Goal: Use online tool/utility: Utilize a website feature to perform a specific function

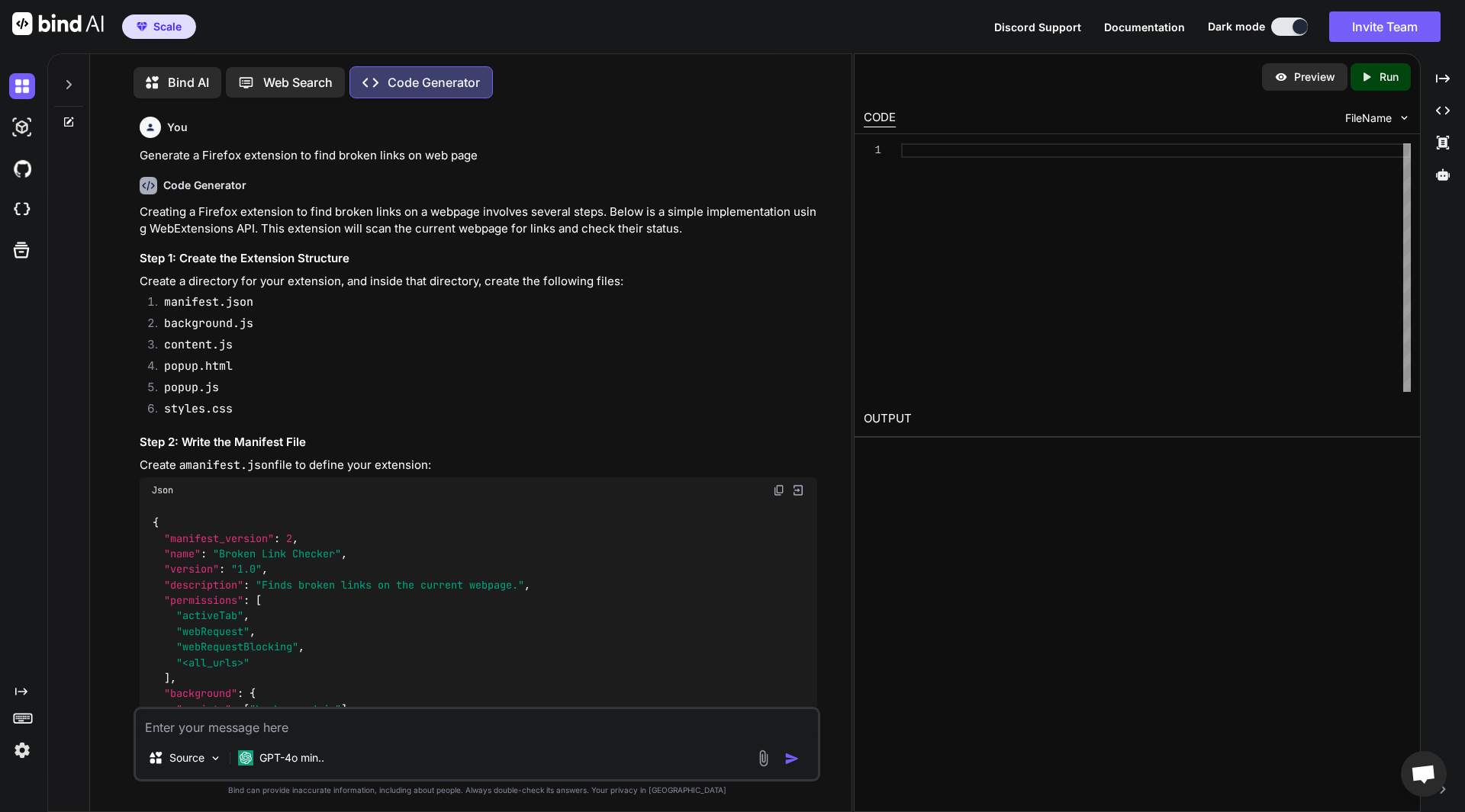
scroll to position [7, 0]
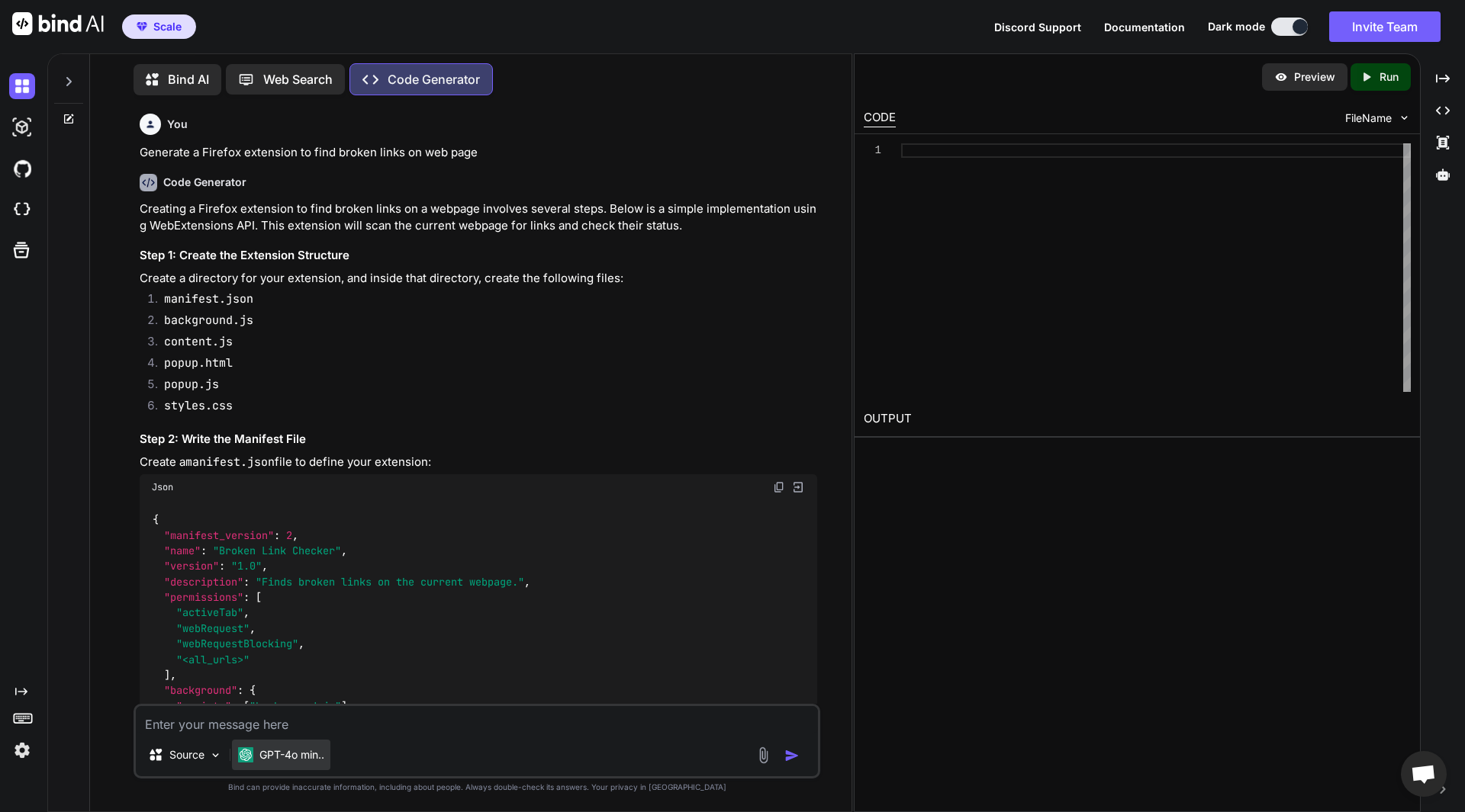
click at [274, 763] on div "GPT-4o min.." at bounding box center [281, 755] width 98 height 30
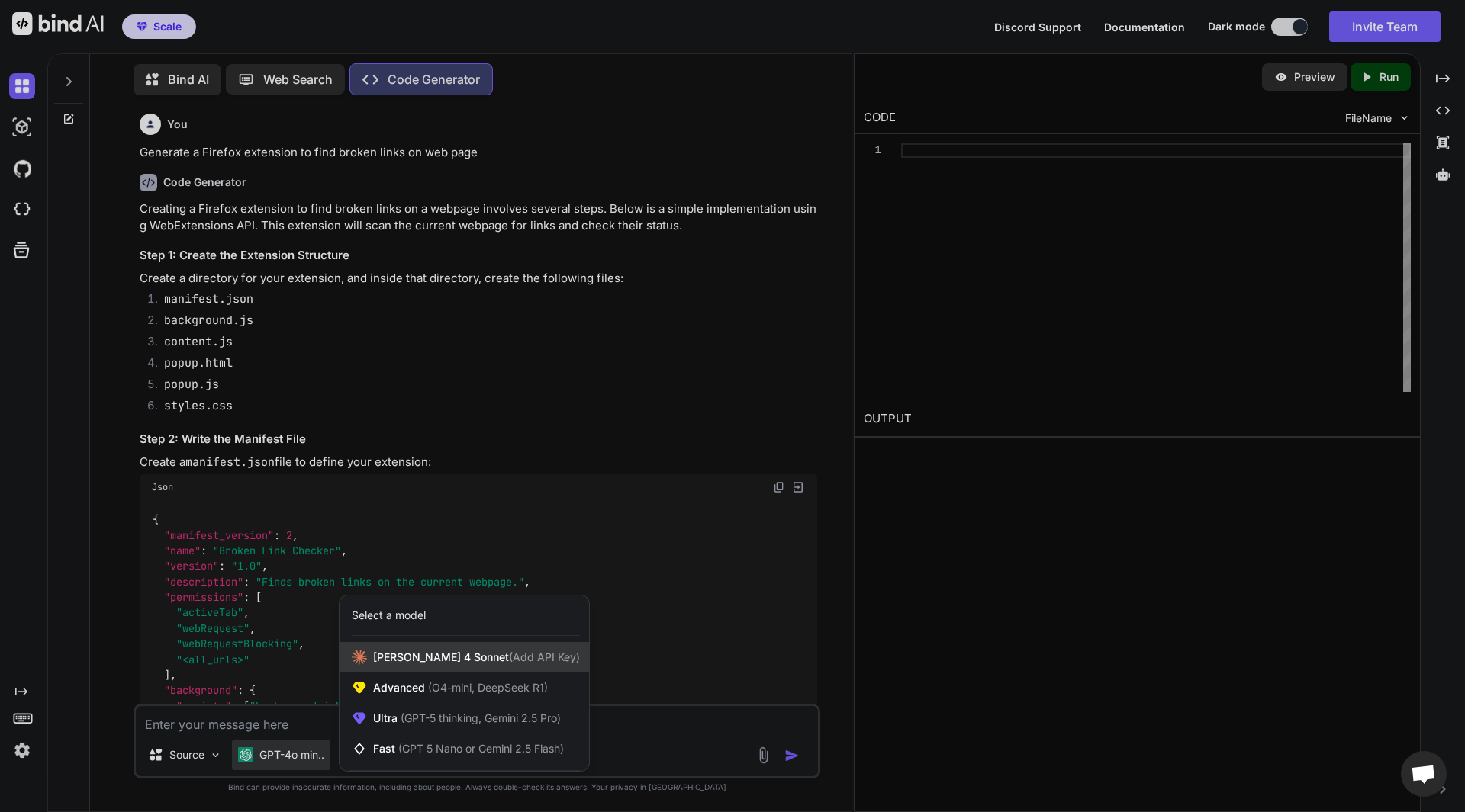
click at [426, 666] on div "[PERSON_NAME] 4 Sonnet (Add API Key)" at bounding box center [464, 657] width 250 height 30
type textarea "x"
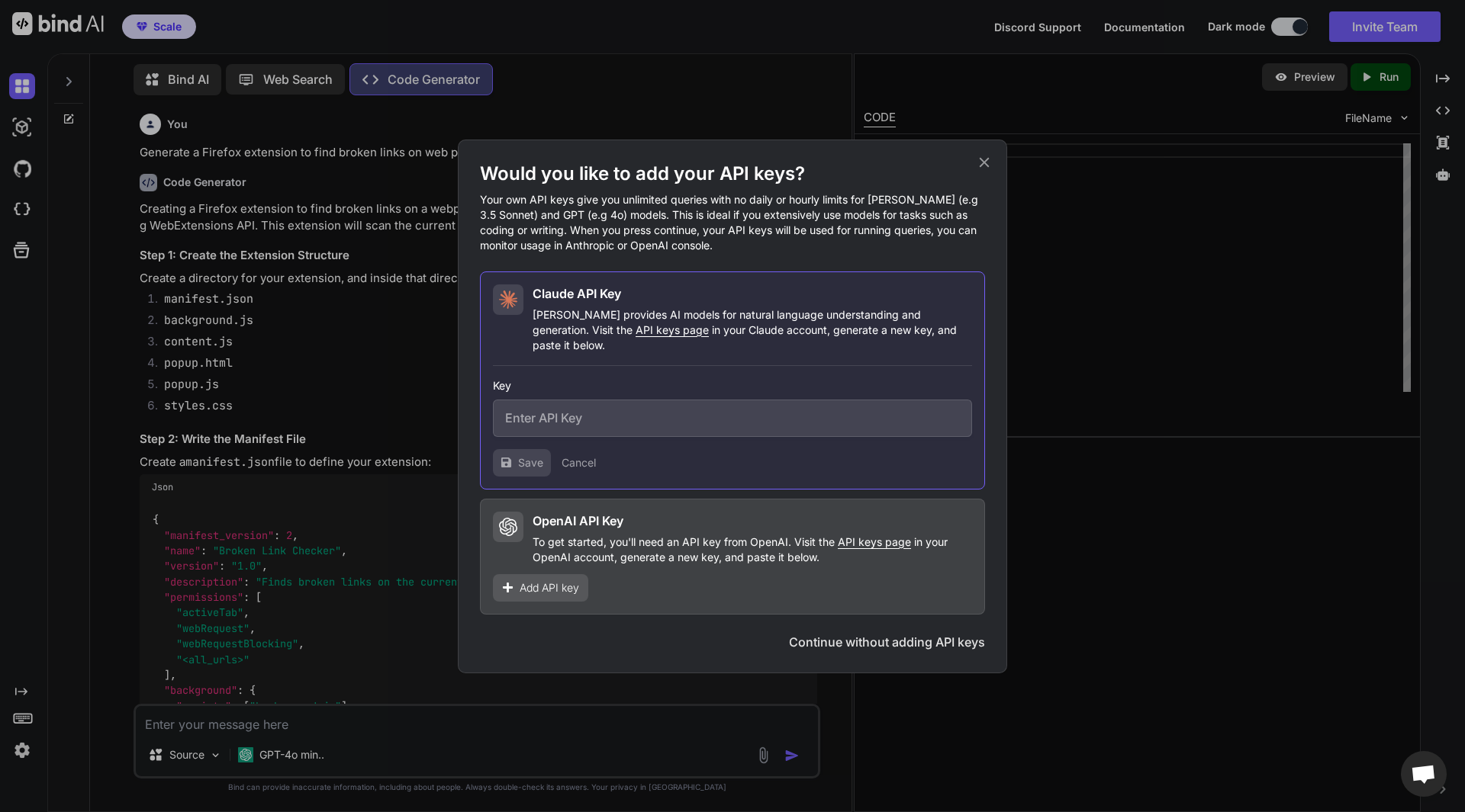
click at [641, 418] on input "text" at bounding box center [732, 418] width 479 height 37
click at [635, 337] on span "API keys page" at bounding box center [672, 329] width 73 height 13
click at [987, 170] on icon at bounding box center [984, 162] width 17 height 17
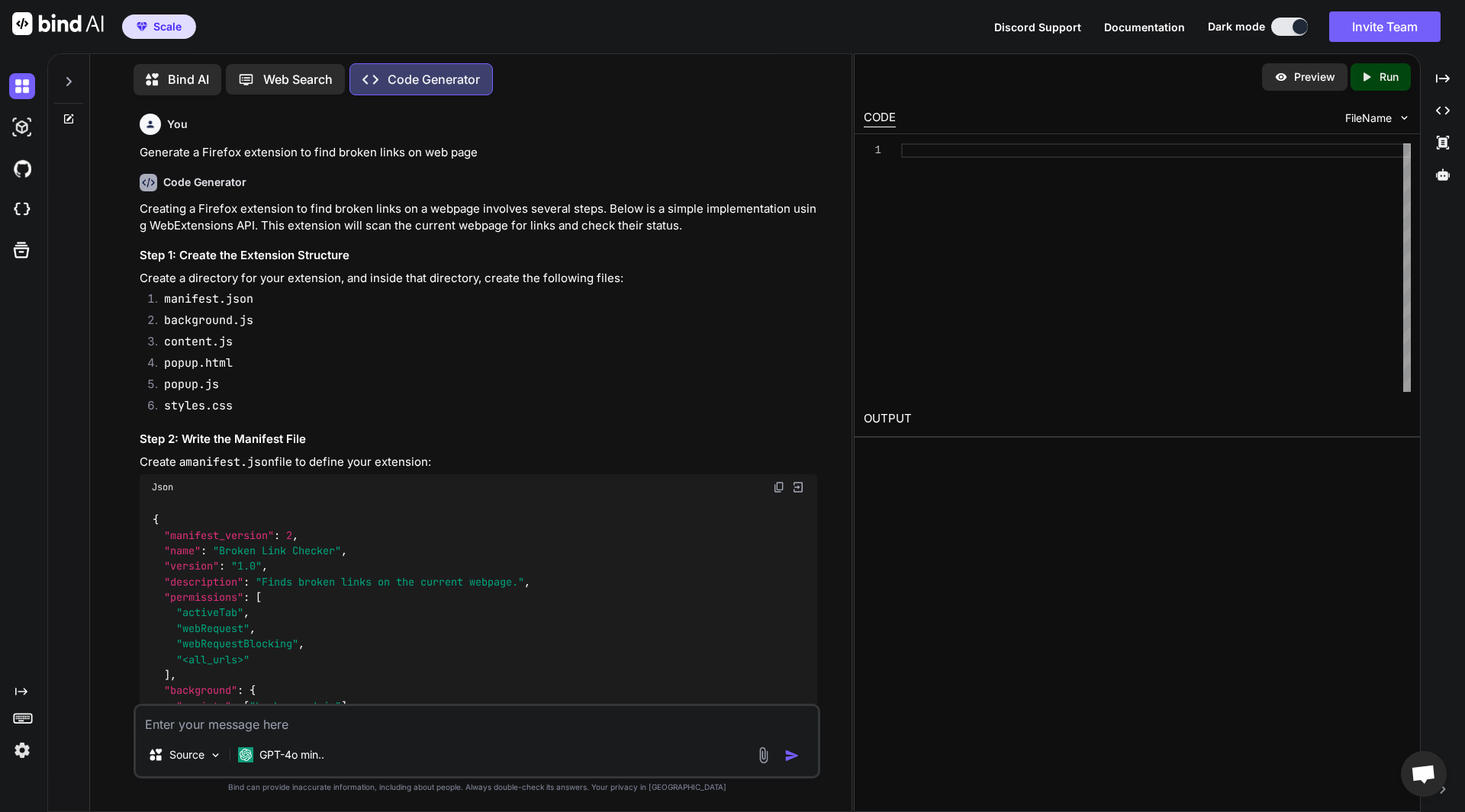
click at [67, 85] on div at bounding box center [69, 77] width 29 height 53
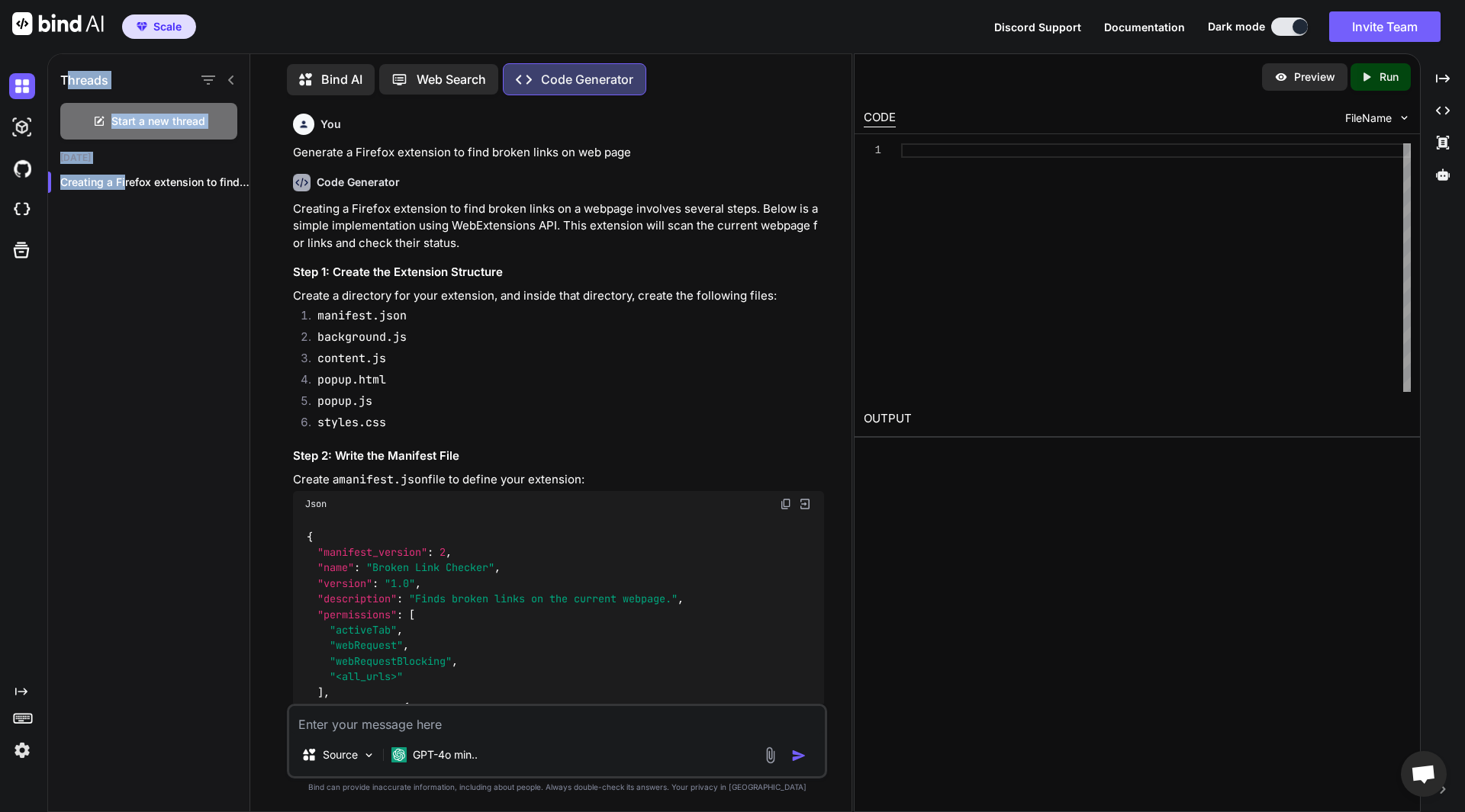
drag, startPoint x: 67, startPoint y: 85, endPoint x: 312, endPoint y: 304, distance: 328.6
click at [312, 304] on div "Threads Start a new thread [DATE] Creating a Firefox extension to find broken..…" at bounding box center [449, 431] width 804 height 760
click at [405, 717] on textarea at bounding box center [556, 719] width 535 height 27
click at [444, 764] on div "GPT-4o min.." at bounding box center [434, 755] width 98 height 30
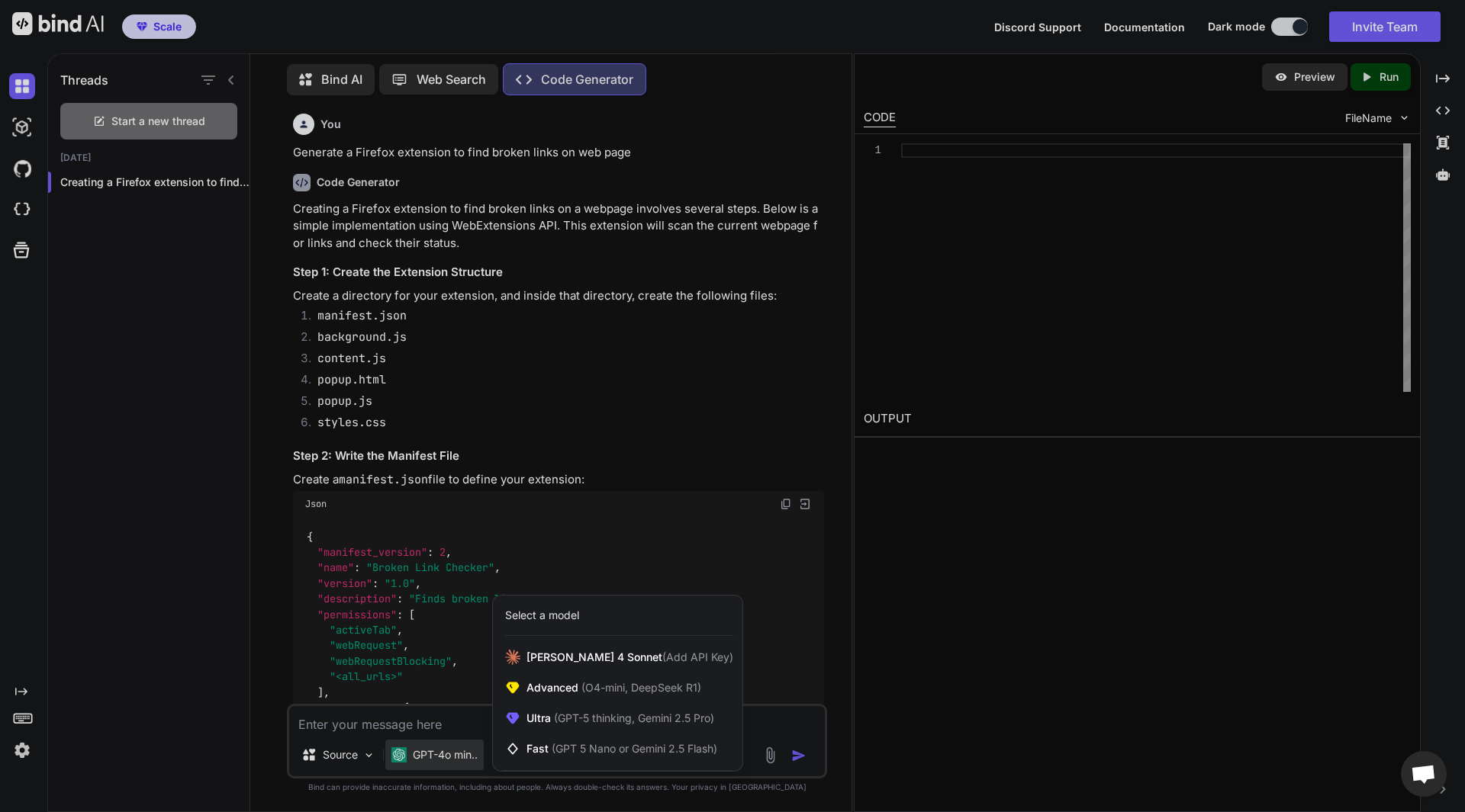
click at [166, 122] on div at bounding box center [732, 406] width 1465 height 812
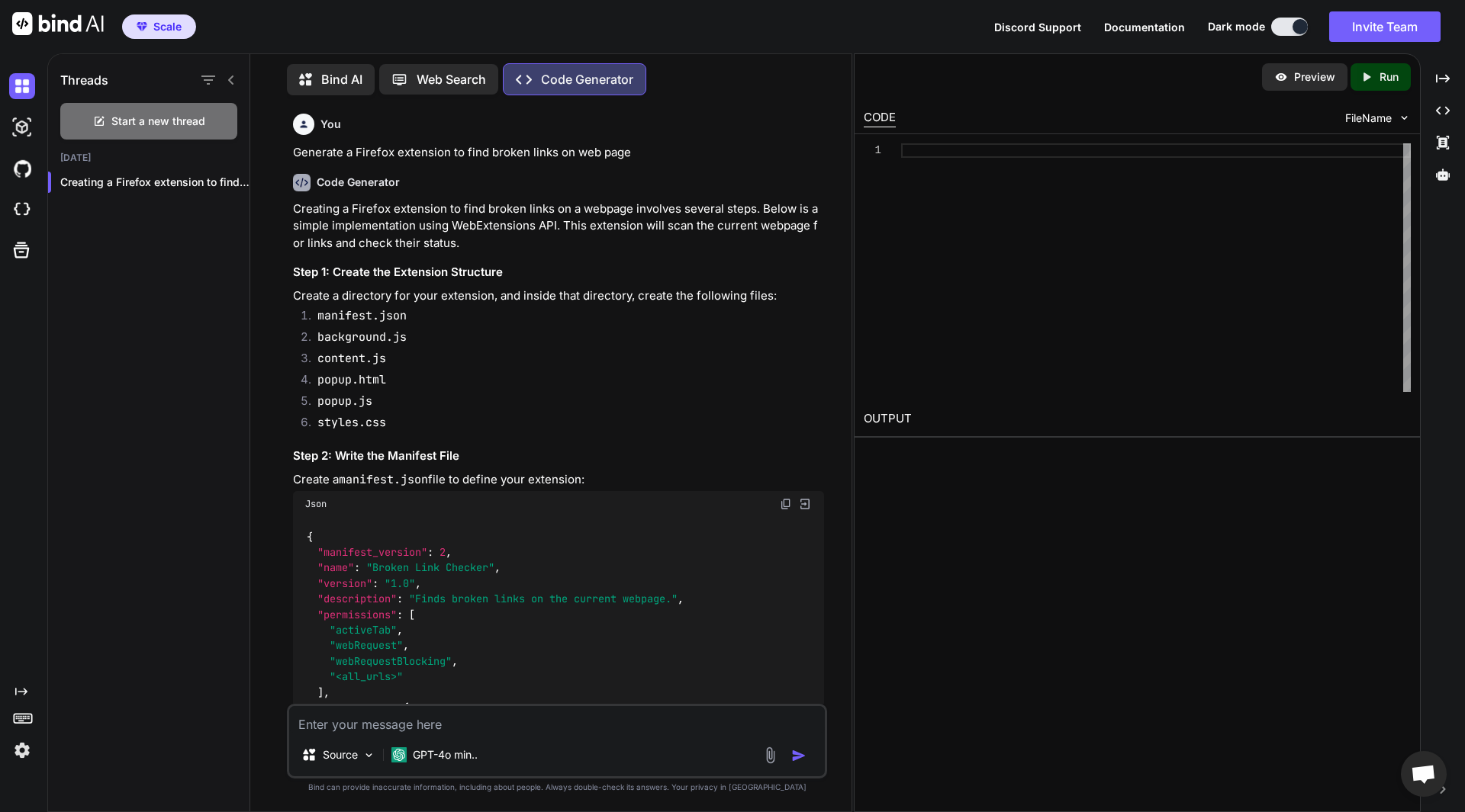
click at [166, 122] on span "Start a new thread" at bounding box center [159, 120] width 94 height 15
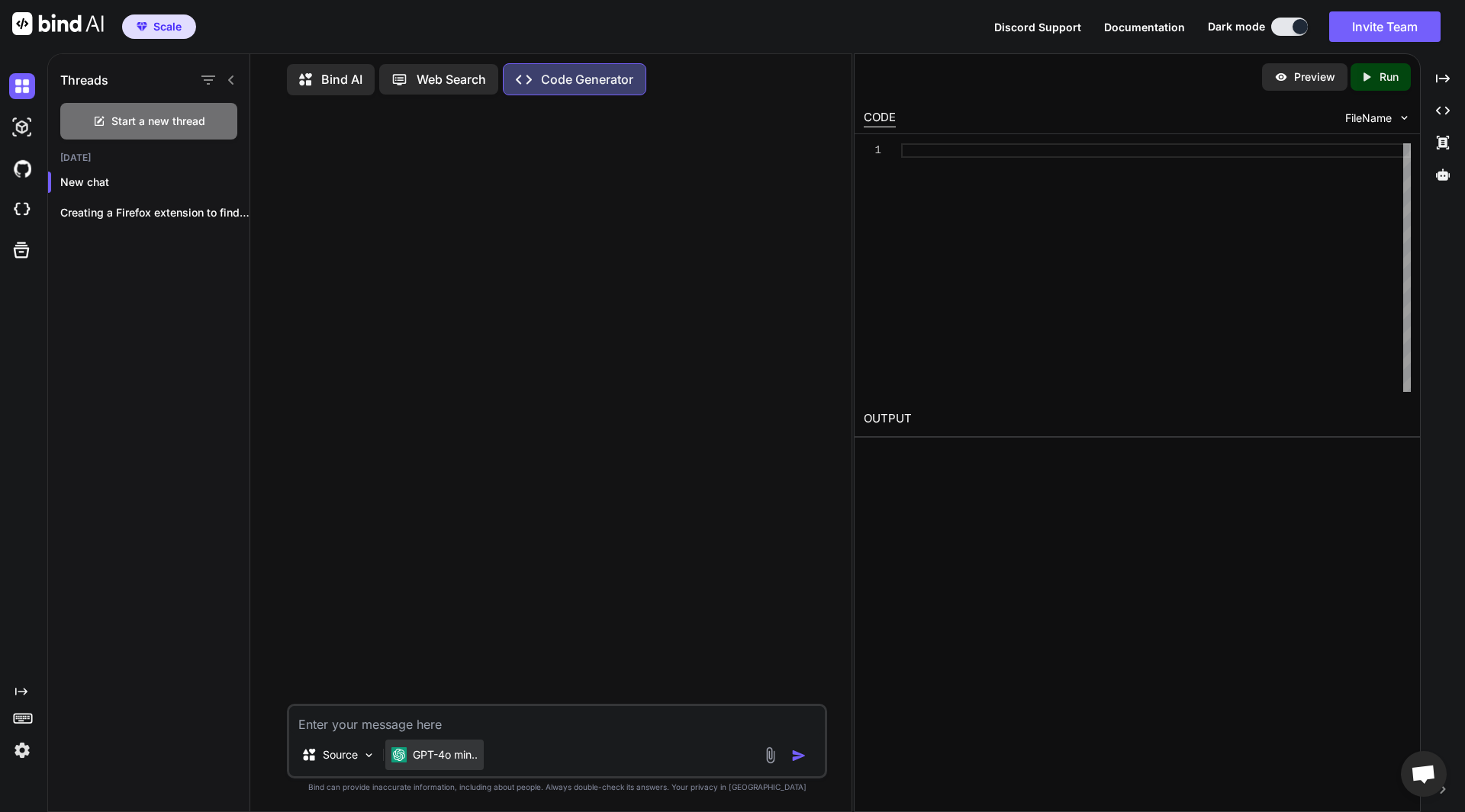
click at [434, 762] on p "GPT-4o min.." at bounding box center [444, 755] width 65 height 15
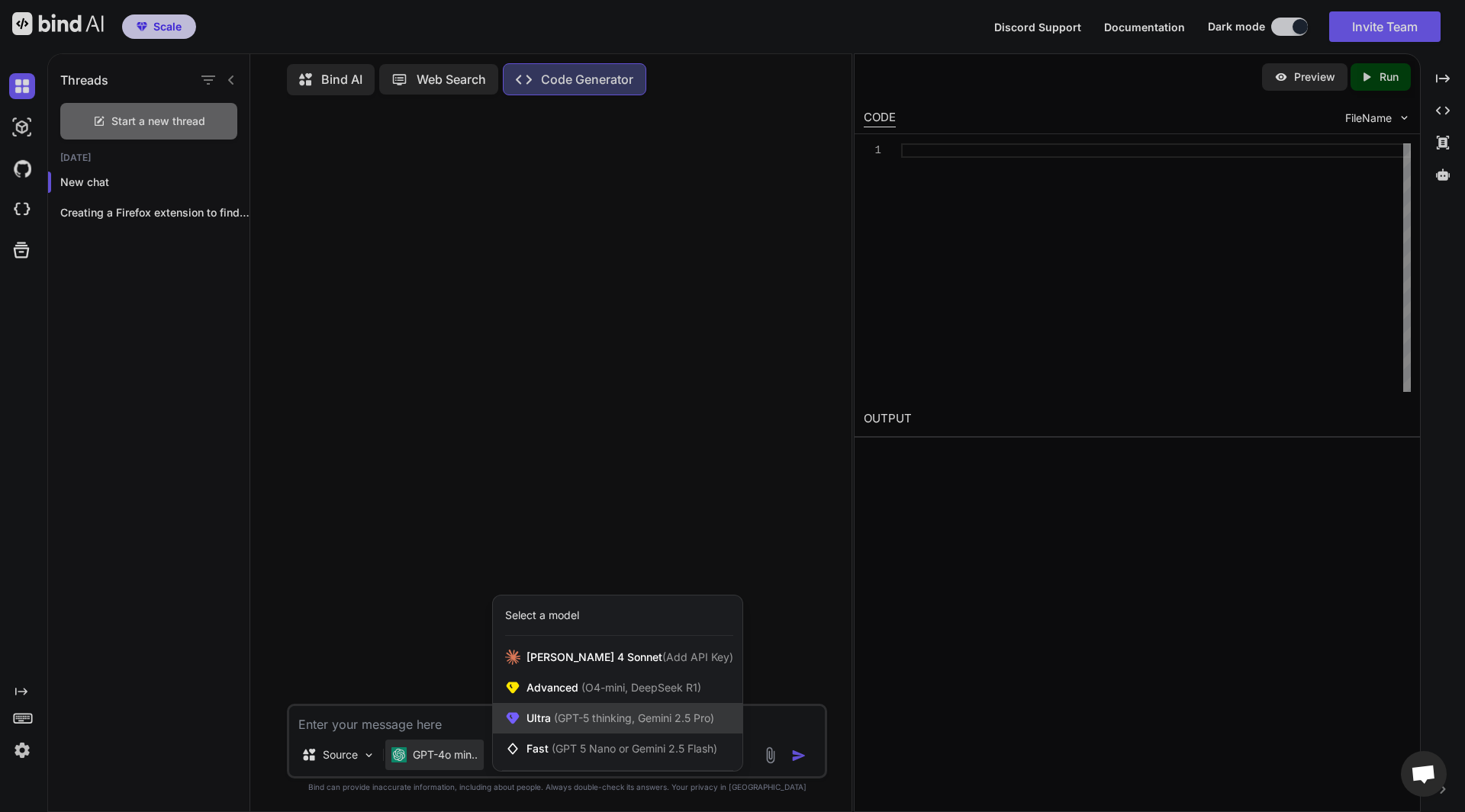
click at [599, 719] on span "(GPT-5 thinking, Gemini 2.5 Pro)" at bounding box center [632, 718] width 164 height 13
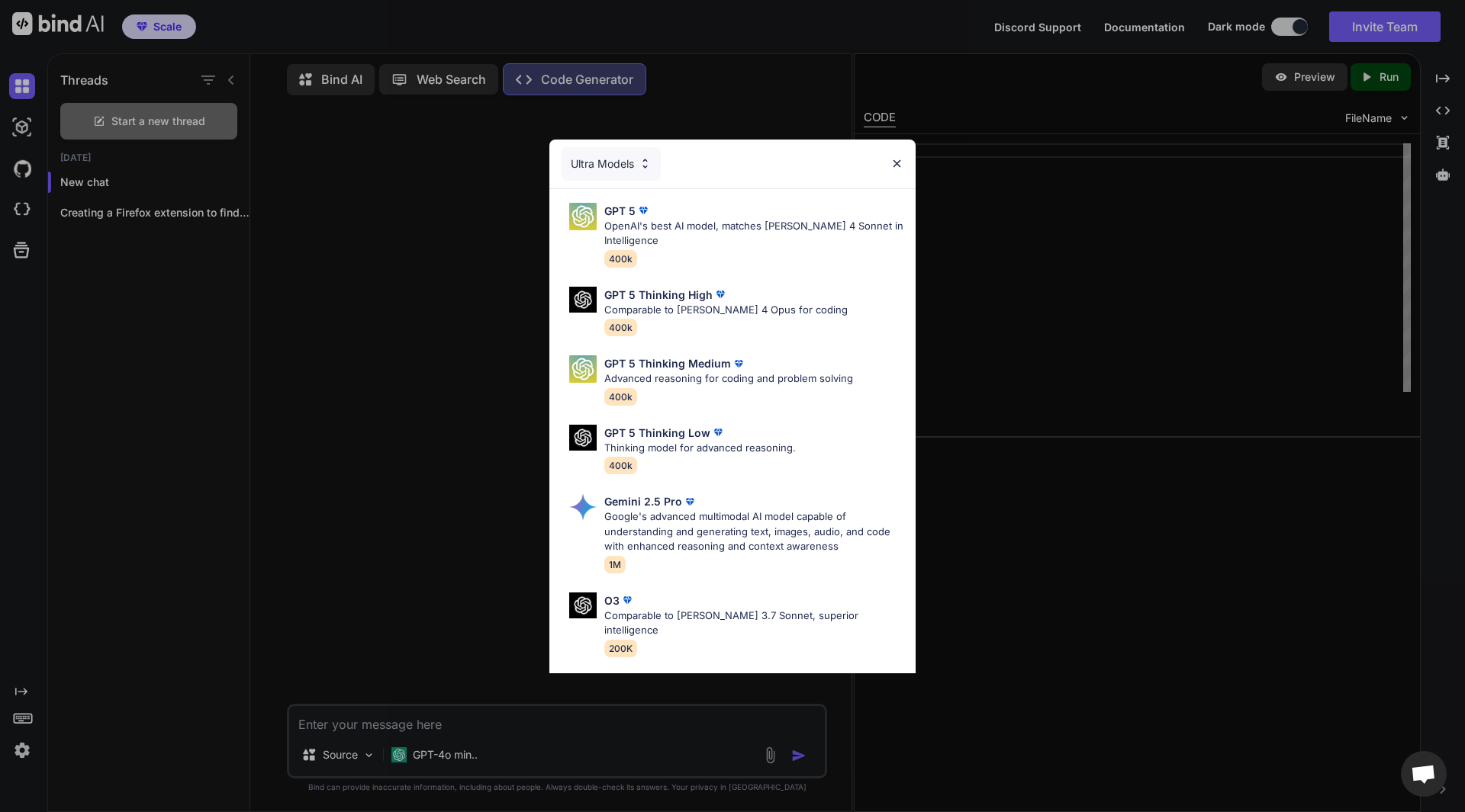
click at [641, 159] on img at bounding box center [645, 164] width 13 height 13
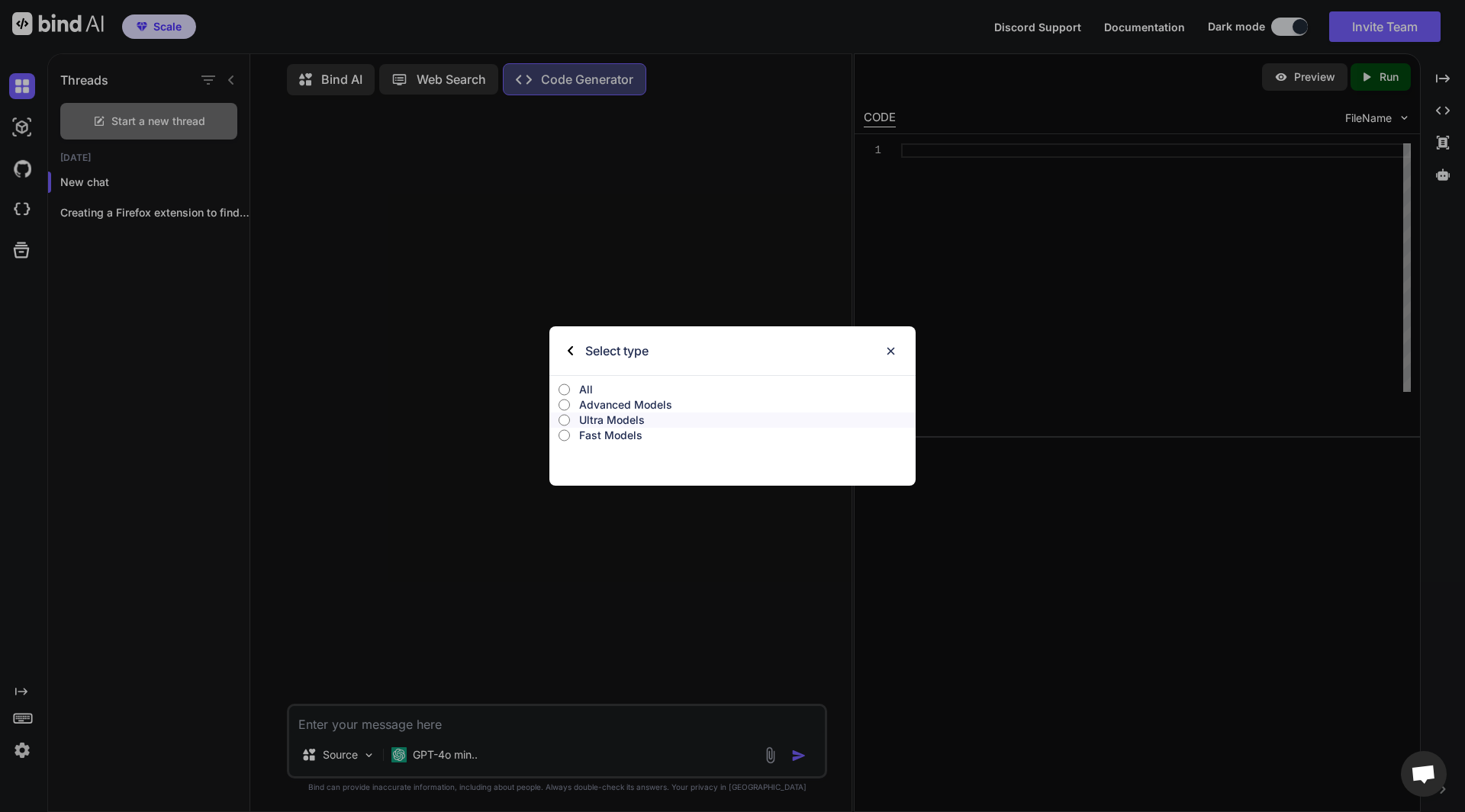
click at [563, 419] on input "Ultra Models" at bounding box center [564, 420] width 11 height 12
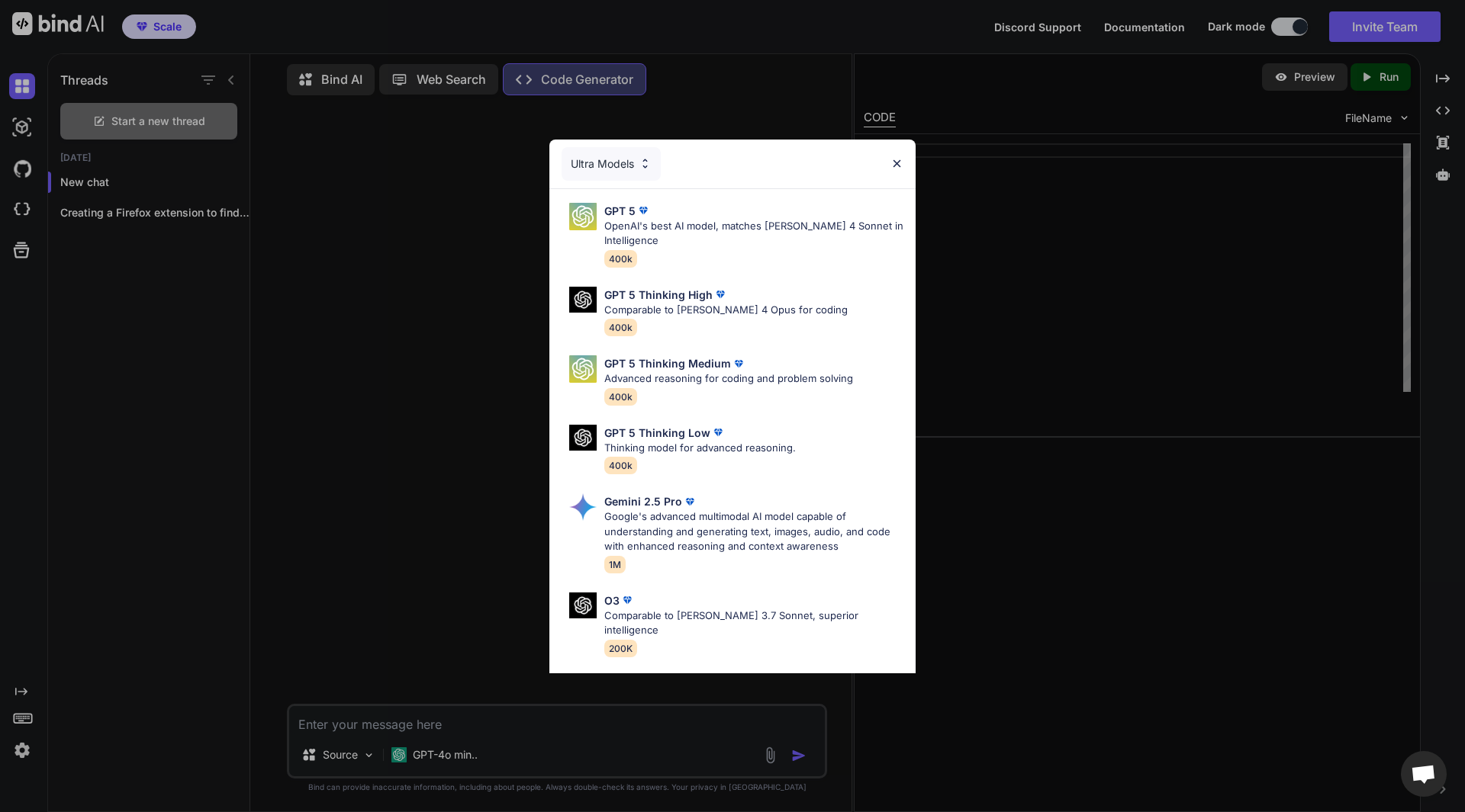
click at [900, 171] on div "Ultra Models" at bounding box center [732, 164] width 366 height 49
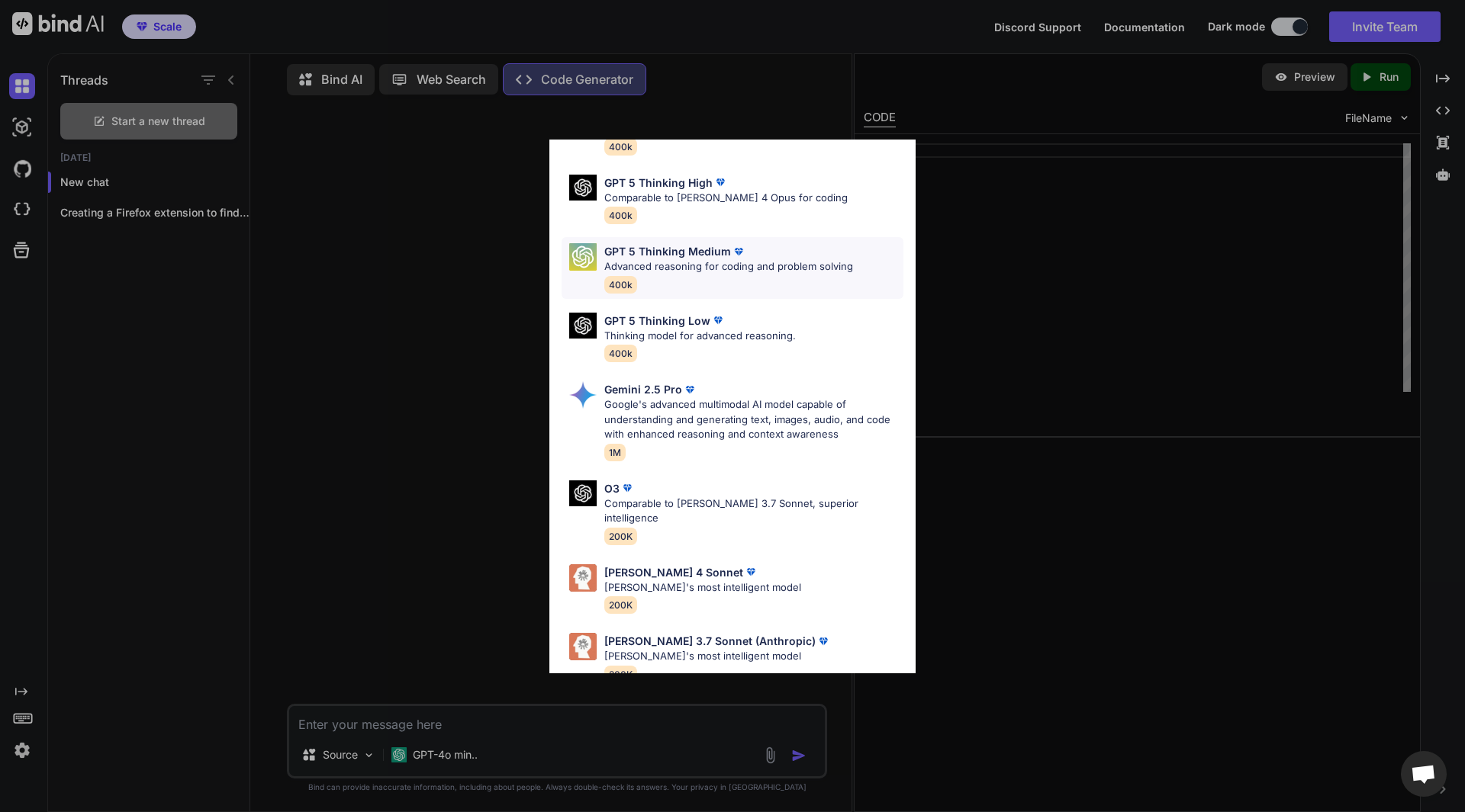
scroll to position [124, 0]
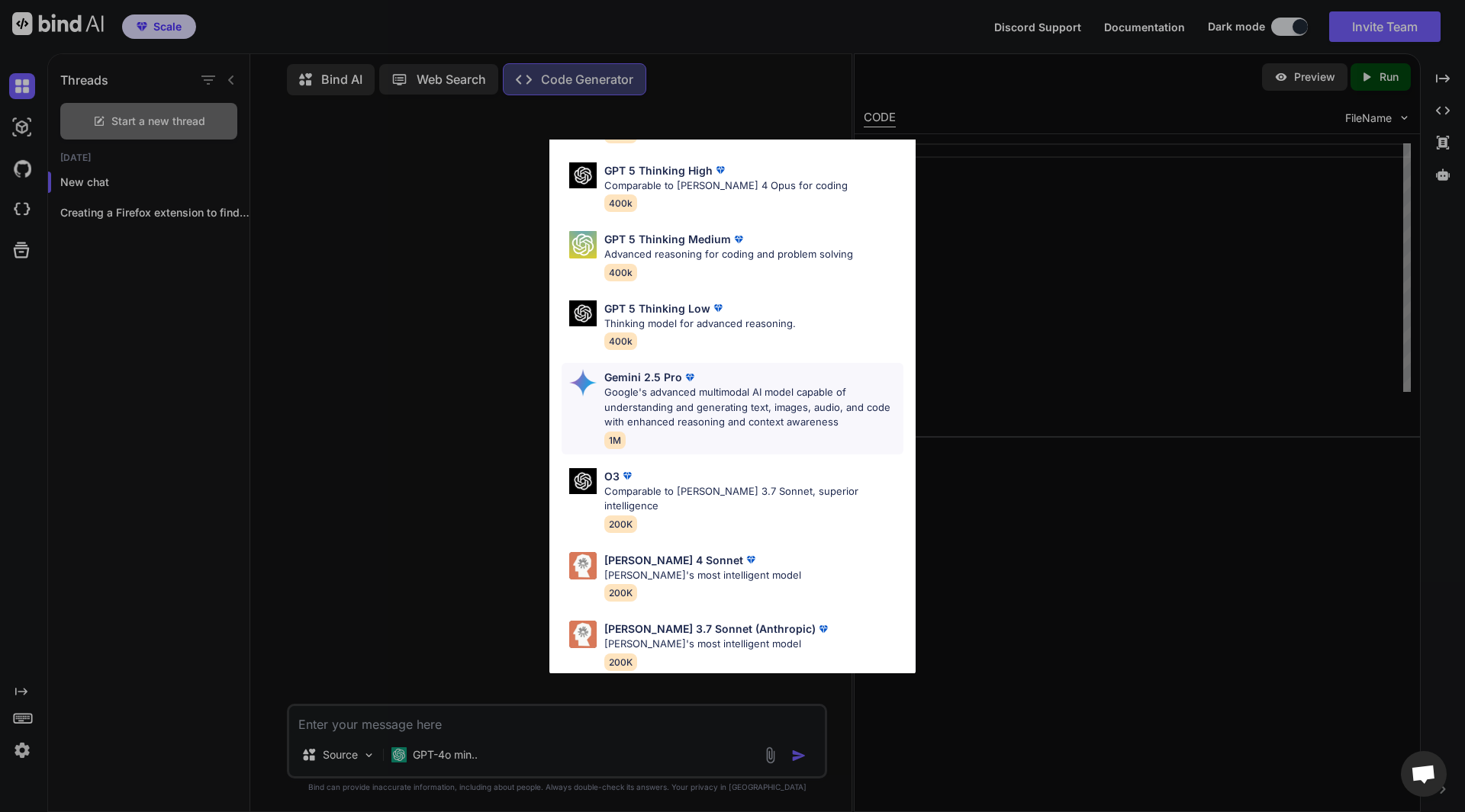
click at [698, 396] on p "Google's advanced multimodal AI model capable of understanding and generating t…" at bounding box center [753, 408] width 299 height 45
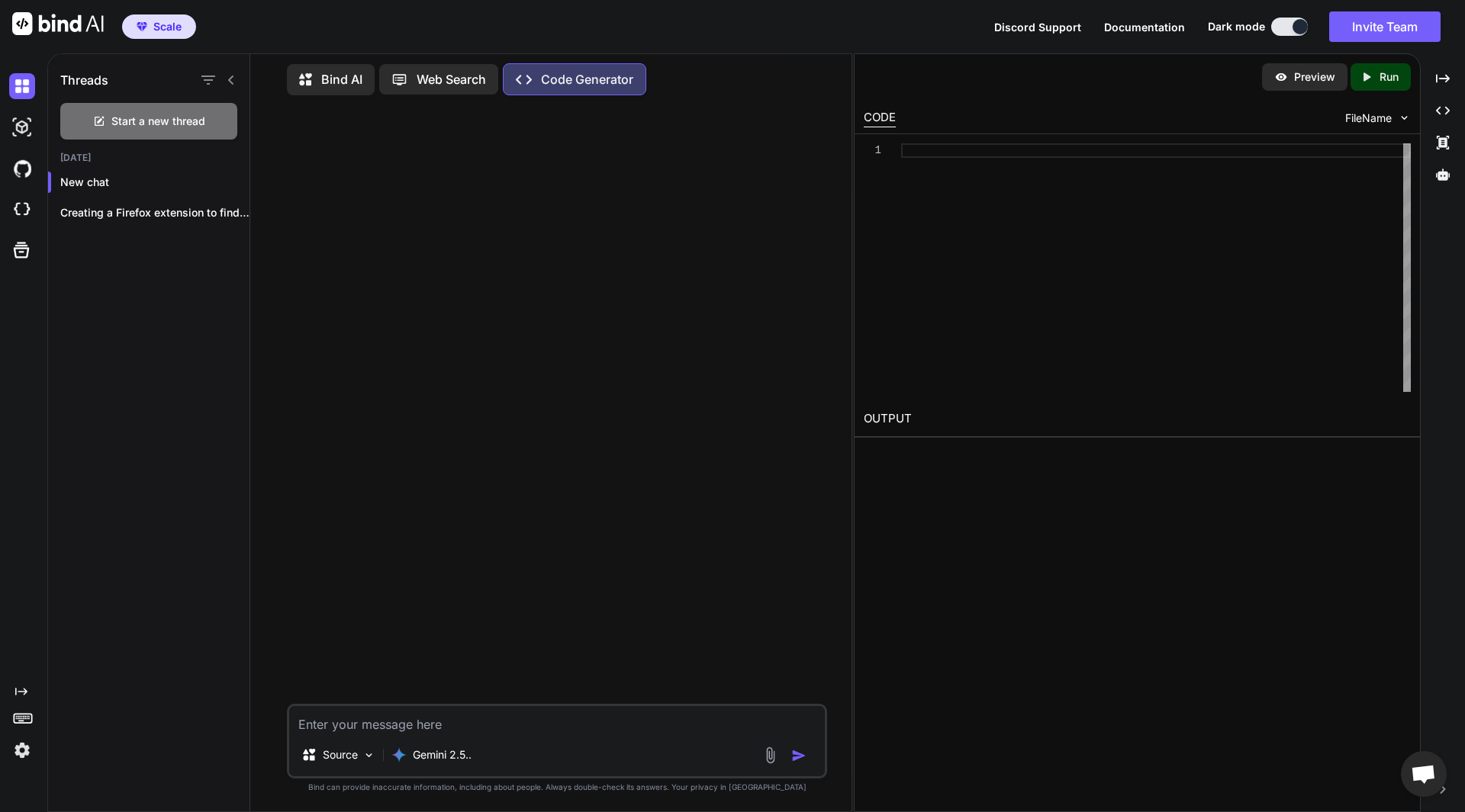
click at [406, 721] on textarea at bounding box center [556, 719] width 535 height 27
type textarea "P"
type textarea "Write code"
